Goal: Task Accomplishment & Management: Manage account settings

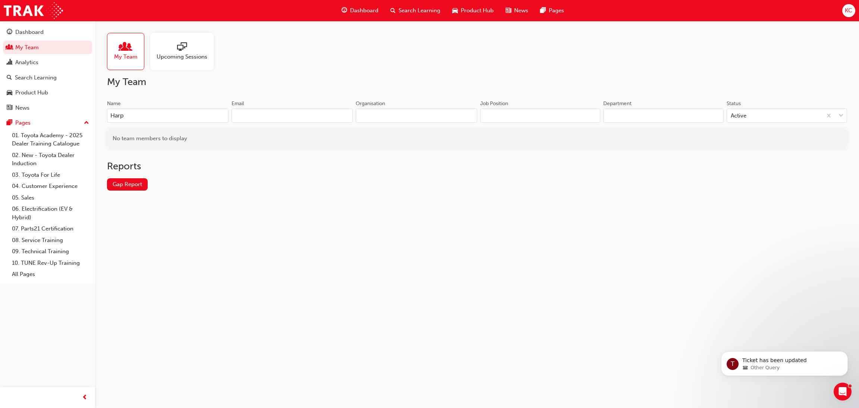
drag, startPoint x: 127, startPoint y: 120, endPoint x: 76, endPoint y: 100, distance: 55.2
click at [88, 111] on div "Dashboard My Team Analytics Search Learning Product Hub News Pages Pages 01. To…" at bounding box center [429, 204] width 859 height 408
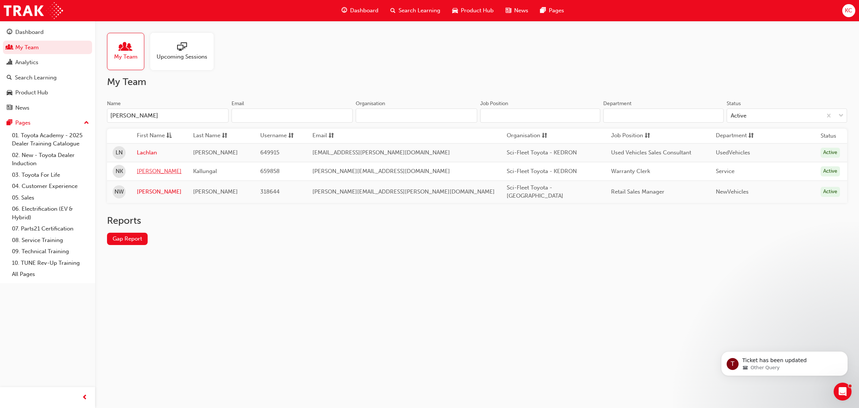
type input "[PERSON_NAME]"
click at [147, 172] on link "[PERSON_NAME]" at bounding box center [159, 171] width 45 height 9
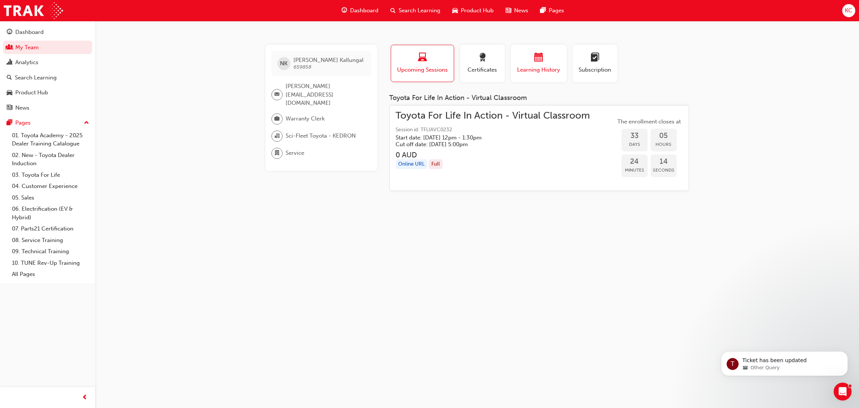
click at [533, 59] on div "button" at bounding box center [538, 59] width 45 height 12
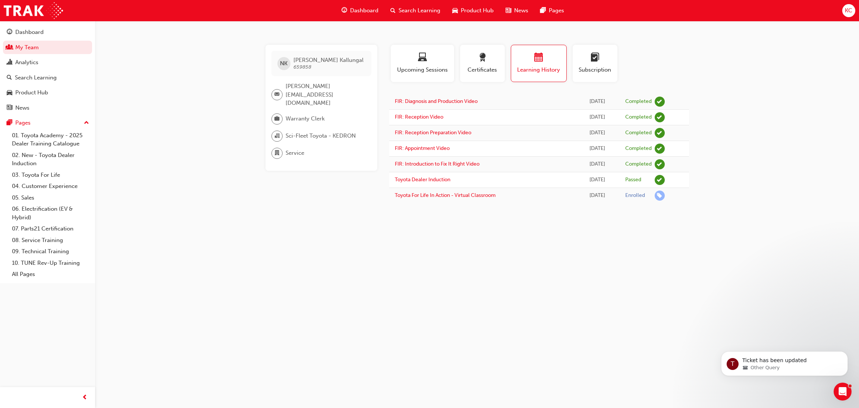
click at [410, 7] on span "Search Learning" at bounding box center [419, 10] width 42 height 9
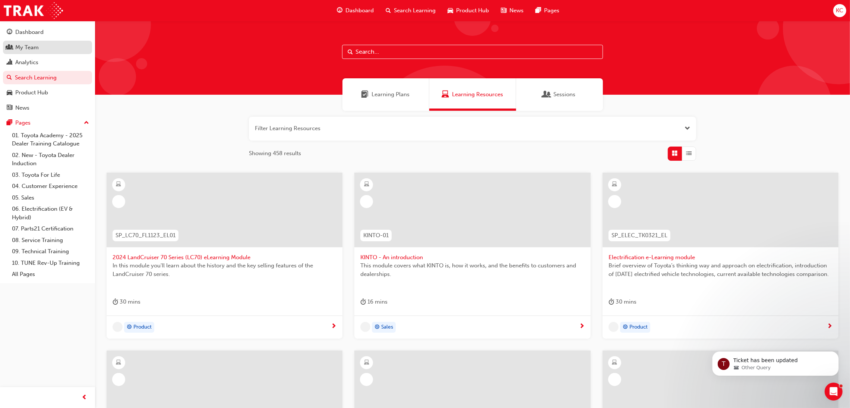
click at [25, 45] on div "My Team" at bounding box center [26, 47] width 23 height 9
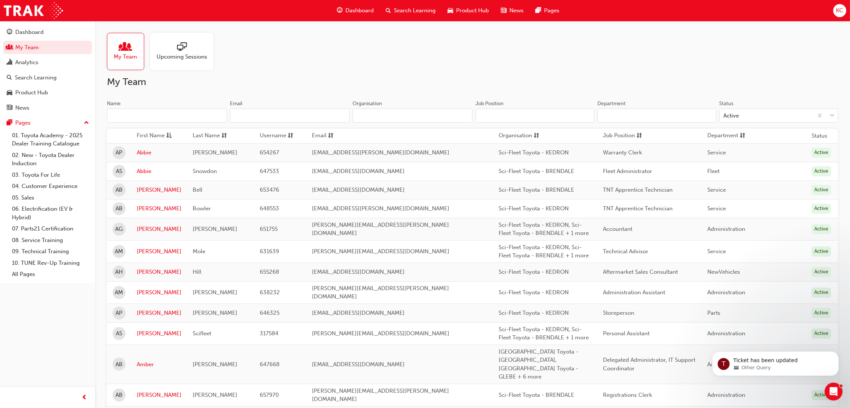
click at [169, 116] on input "Name" at bounding box center [167, 115] width 120 height 14
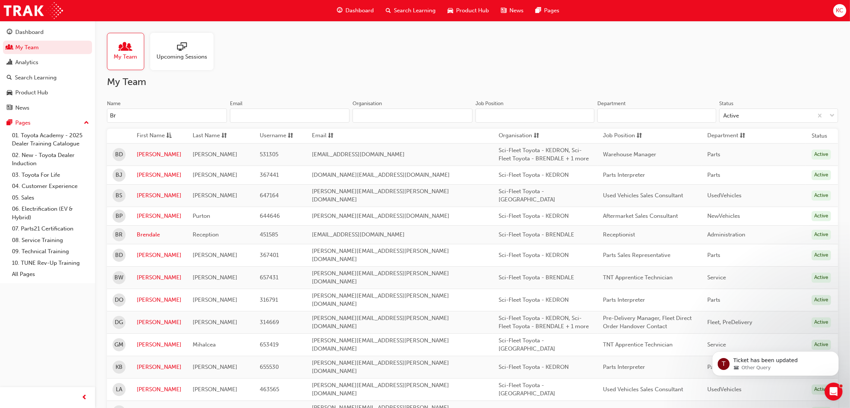
type input "B"
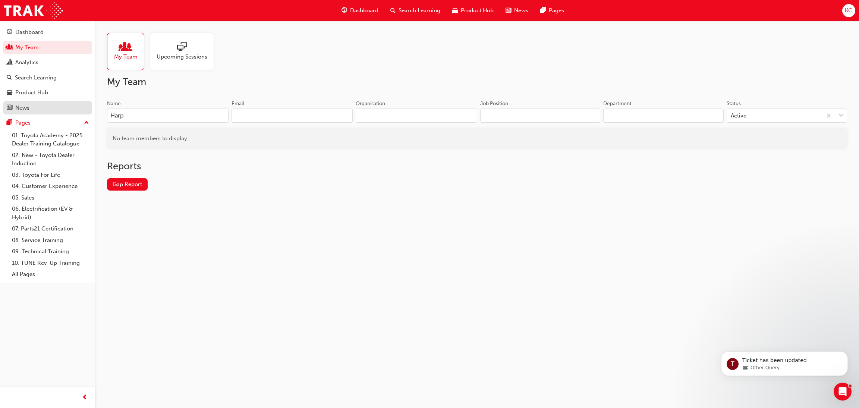
drag, startPoint x: 92, startPoint y: 105, endPoint x: 68, endPoint y: 102, distance: 24.1
click at [69, 102] on div "Dashboard My Team Analytics Search Learning Product Hub News Pages Pages 01. To…" at bounding box center [429, 204] width 859 height 408
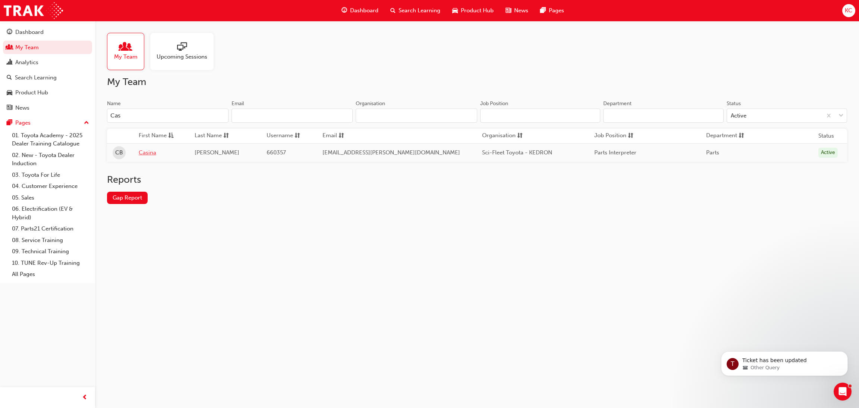
type input "Cas"
click at [156, 151] on link "Casina" at bounding box center [161, 152] width 45 height 9
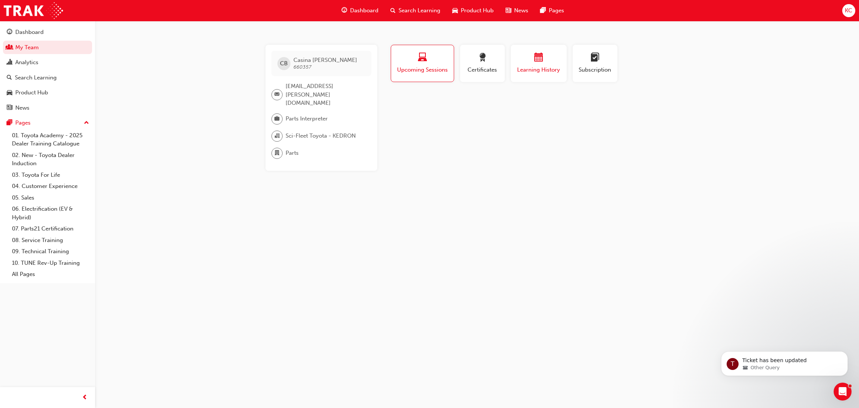
click at [531, 59] on div "button" at bounding box center [538, 59] width 45 height 12
click at [27, 45] on link "My Team" at bounding box center [47, 48] width 89 height 14
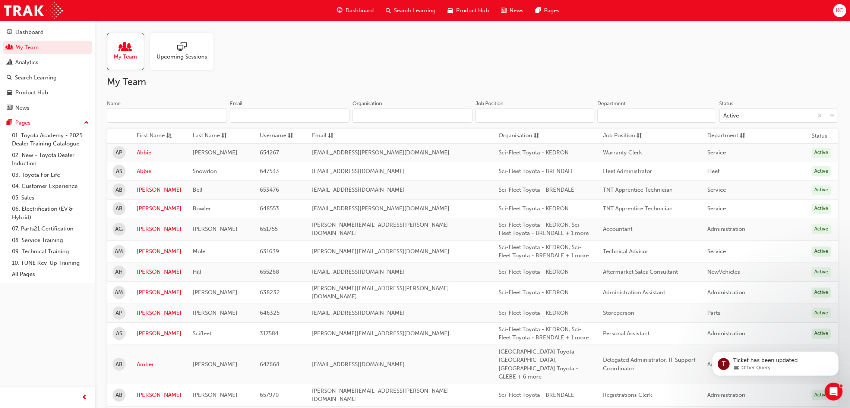
click at [185, 121] on input "Name" at bounding box center [167, 115] width 120 height 14
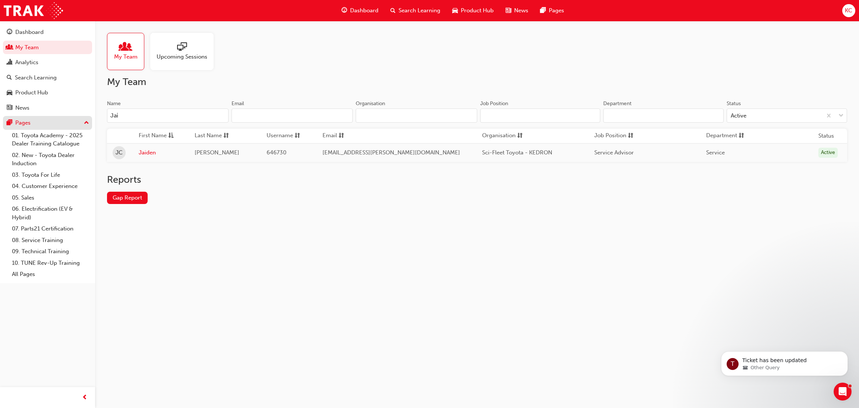
drag, startPoint x: 136, startPoint y: 118, endPoint x: 44, endPoint y: 117, distance: 91.7
click at [44, 117] on div "Dashboard My Team Analytics Search Learning Product Hub News Pages Pages 01. To…" at bounding box center [429, 204] width 859 height 408
type input "Sus"
click at [159, 151] on link "Sushant" at bounding box center [161, 152] width 45 height 9
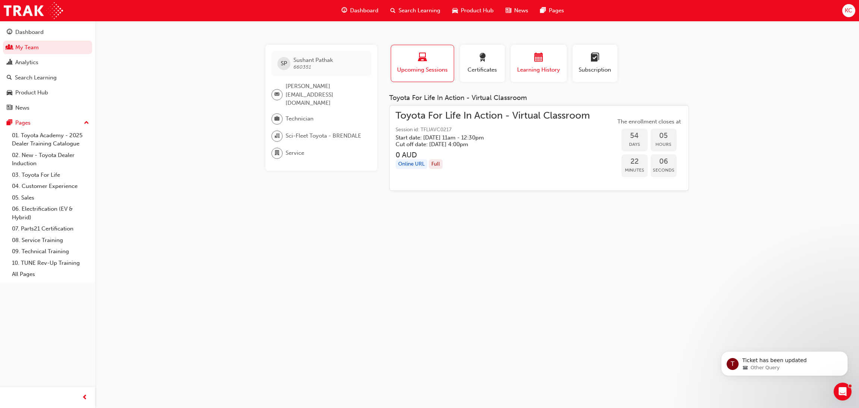
click at [540, 54] on span "calendar-icon" at bounding box center [538, 58] width 9 height 10
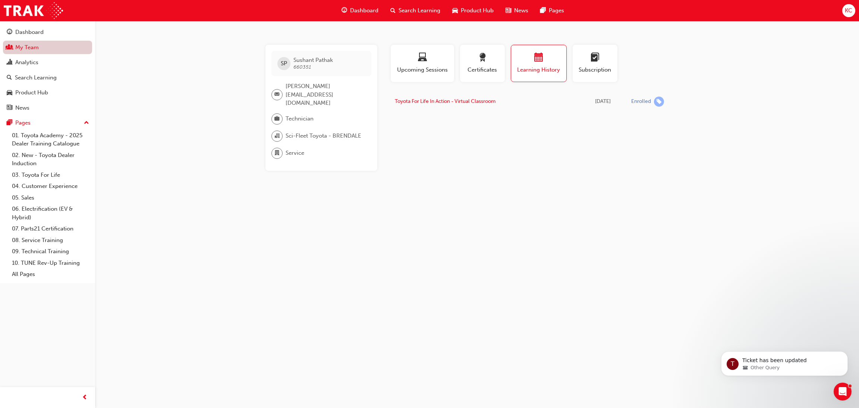
click at [31, 50] on link "My Team" at bounding box center [47, 48] width 89 height 14
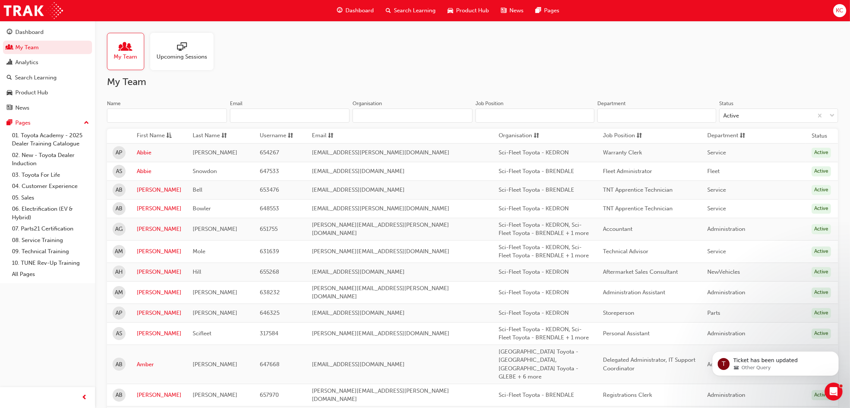
click at [136, 115] on input "Name" at bounding box center [167, 115] width 120 height 14
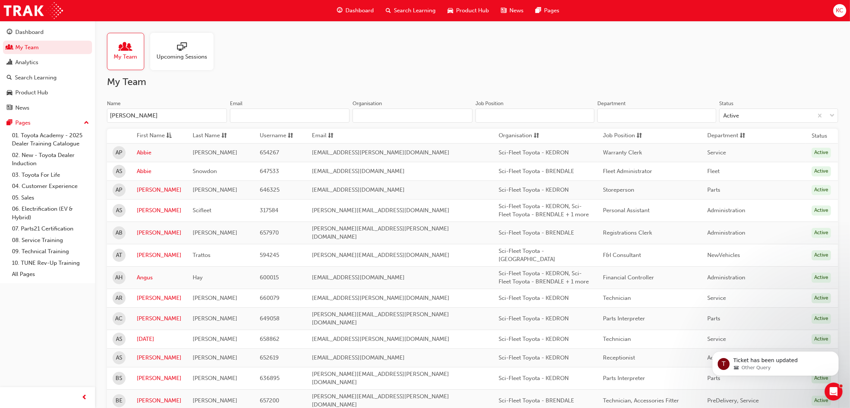
type input "[PERSON_NAME]"
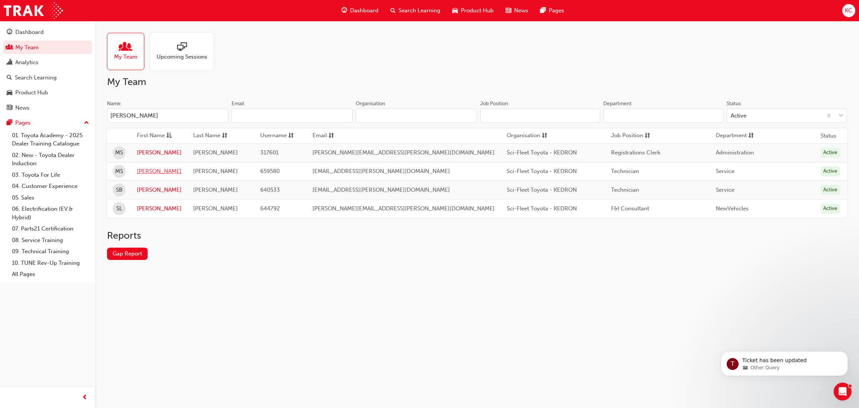
click at [148, 173] on link "[PERSON_NAME]" at bounding box center [159, 171] width 45 height 9
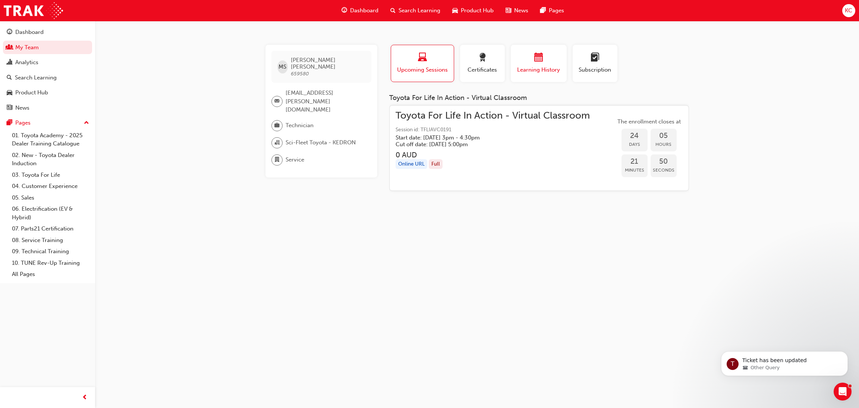
click at [532, 68] on span "Learning History" at bounding box center [538, 70] width 45 height 9
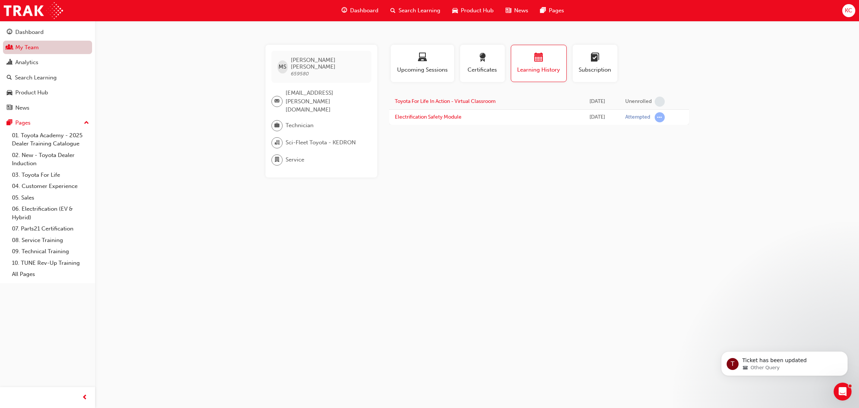
click at [23, 47] on link "My Team" at bounding box center [47, 48] width 89 height 14
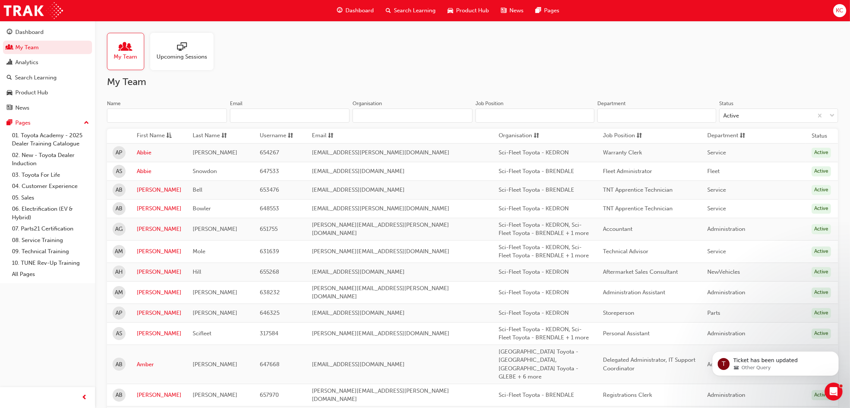
click at [126, 114] on input "Name" at bounding box center [167, 115] width 120 height 14
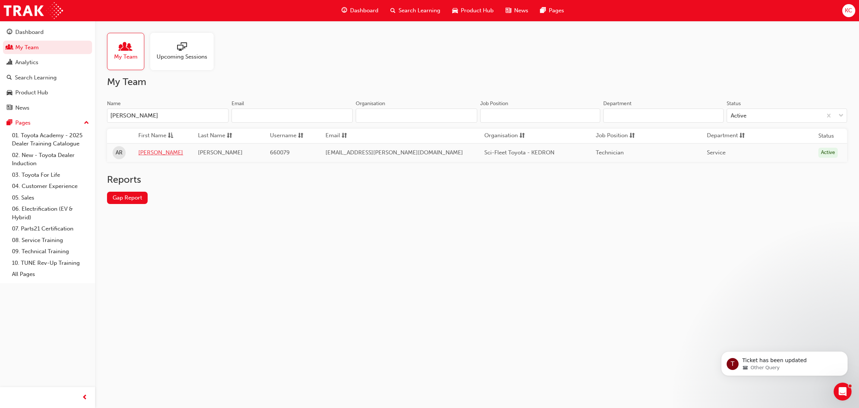
type input "[PERSON_NAME]"
click at [146, 155] on link "[PERSON_NAME]" at bounding box center [162, 152] width 48 height 9
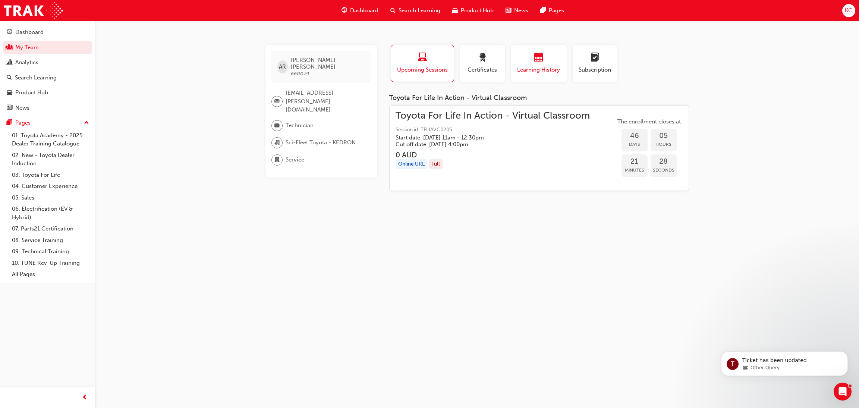
click at [533, 70] on span "Learning History" at bounding box center [538, 70] width 45 height 9
